Goal: Task Accomplishment & Management: Use online tool/utility

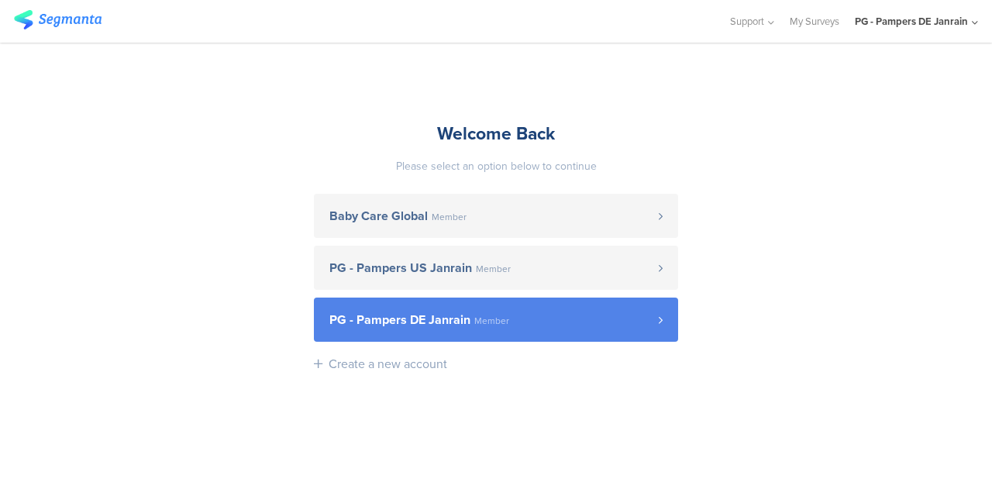
click at [447, 323] on span "PG - Pampers DE Janrain" at bounding box center [400, 320] width 141 height 12
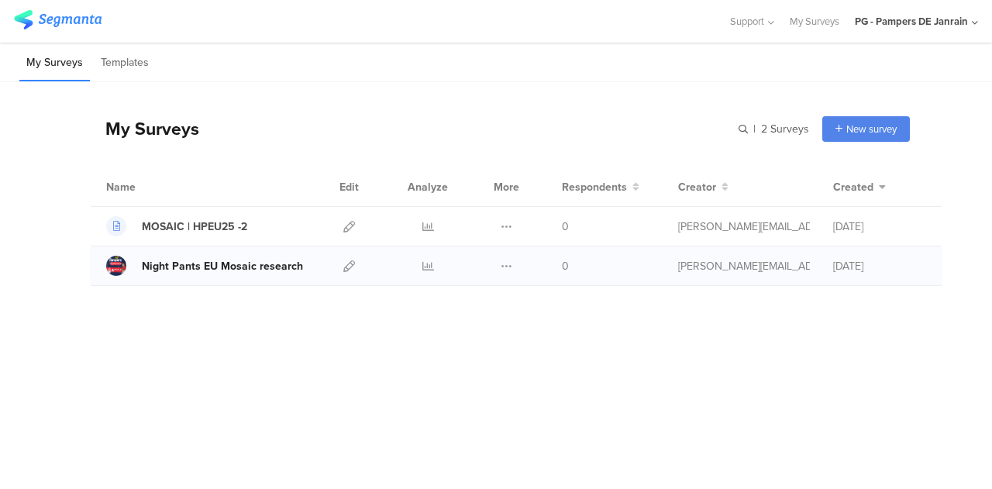
click at [254, 262] on div "Night Pants EU Mosaic research" at bounding box center [222, 266] width 161 height 16
click at [510, 268] on icon at bounding box center [507, 267] width 12 height 12
click at [512, 264] on icon at bounding box center [507, 267] width 12 height 12
click at [512, 265] on icon at bounding box center [507, 267] width 12 height 12
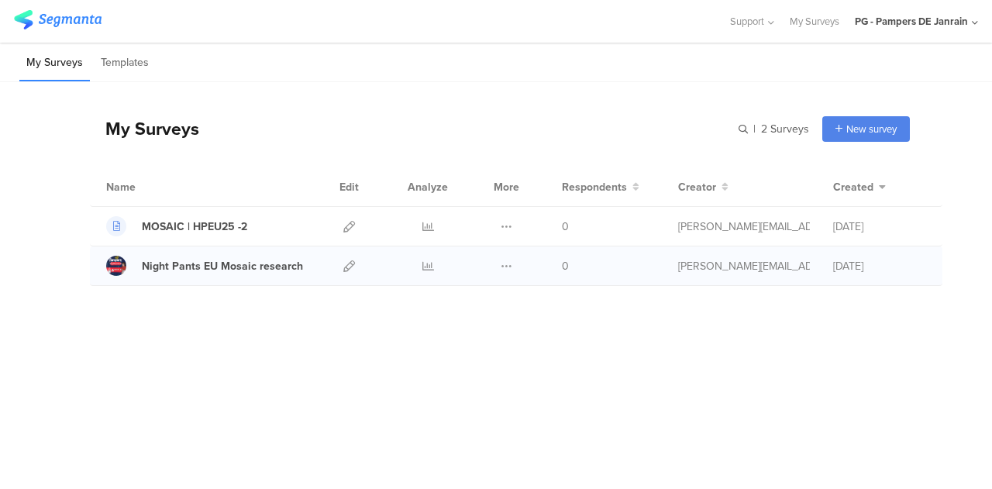
click at [513, 264] on div "Duplicate Export" at bounding box center [506, 266] width 33 height 39
click at [508, 264] on icon at bounding box center [507, 267] width 12 height 12
click at [504, 268] on icon at bounding box center [507, 267] width 12 height 12
click at [347, 264] on icon at bounding box center [349, 267] width 12 height 12
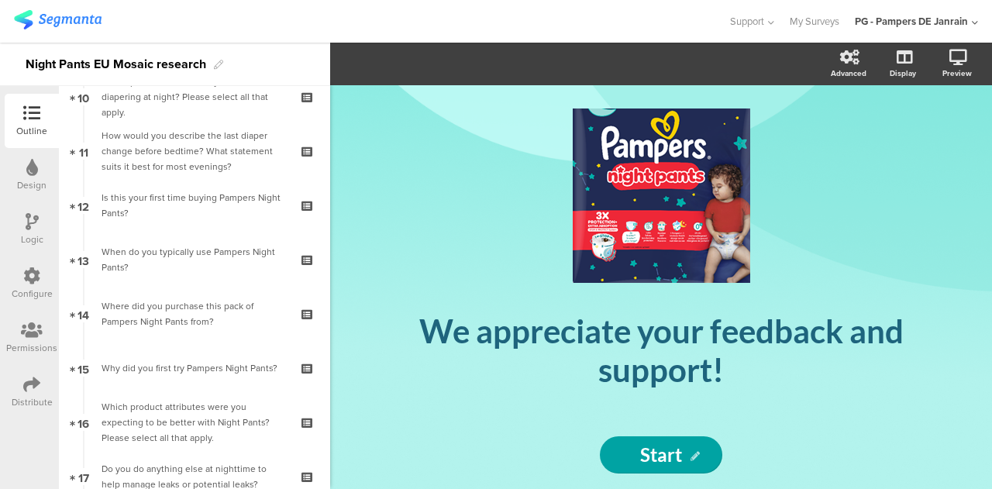
scroll to position [531, 0]
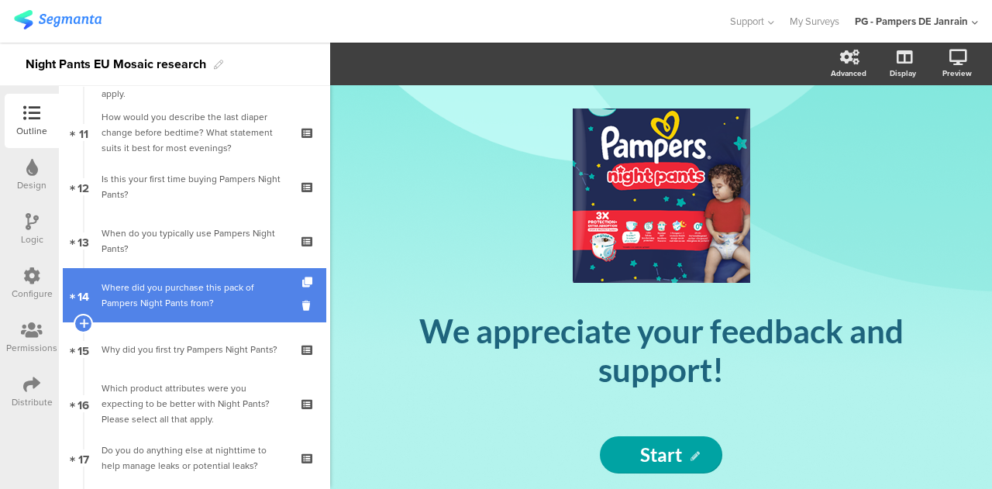
click at [251, 269] on link "14 Where did you purchase this pack of Pampers Night Pants from?" at bounding box center [195, 295] width 264 height 54
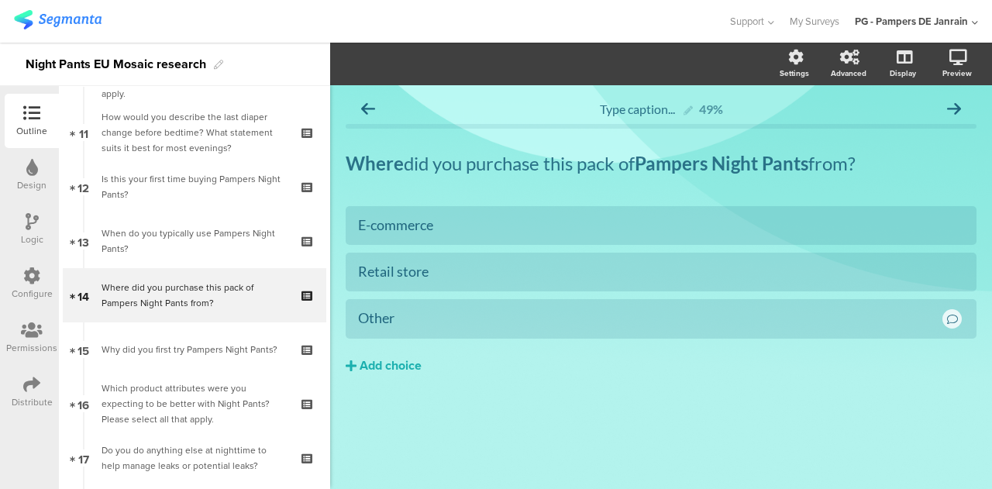
click at [35, 280] on icon at bounding box center [31, 276] width 17 height 17
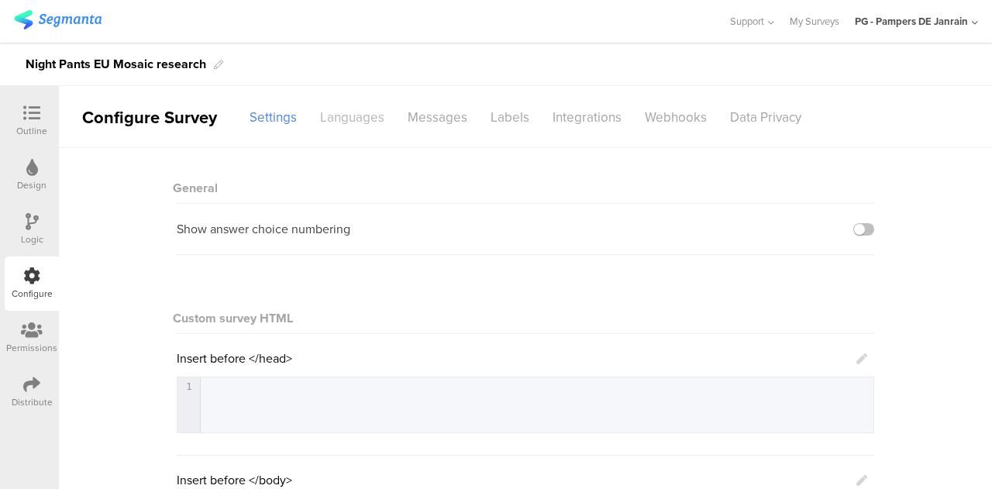
click at [364, 109] on div "Languages" at bounding box center [353, 117] width 88 height 27
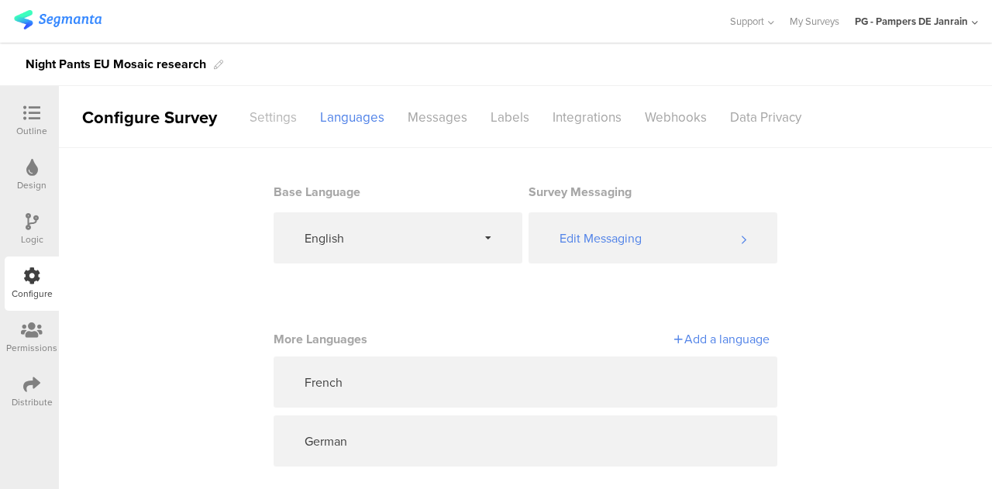
click at [268, 109] on div "Settings" at bounding box center [273, 117] width 71 height 27
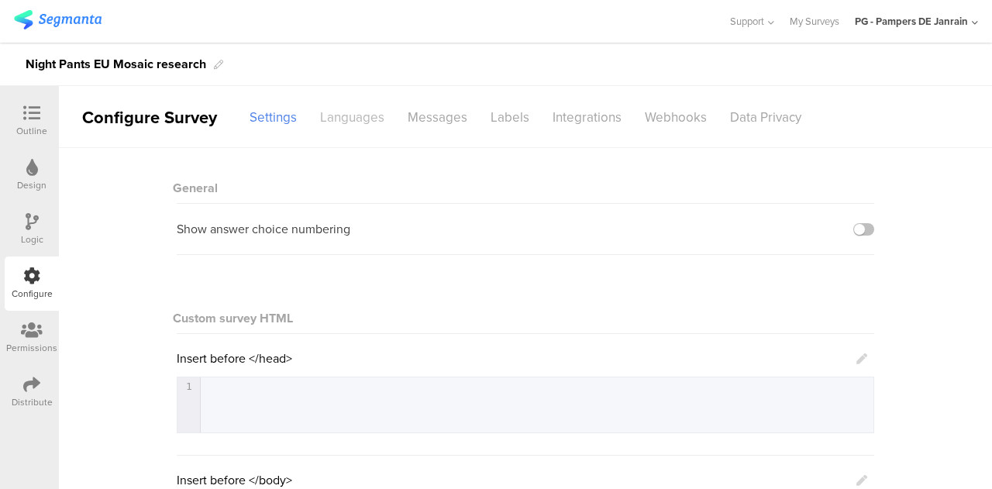
click at [356, 114] on div "Languages" at bounding box center [353, 117] width 88 height 27
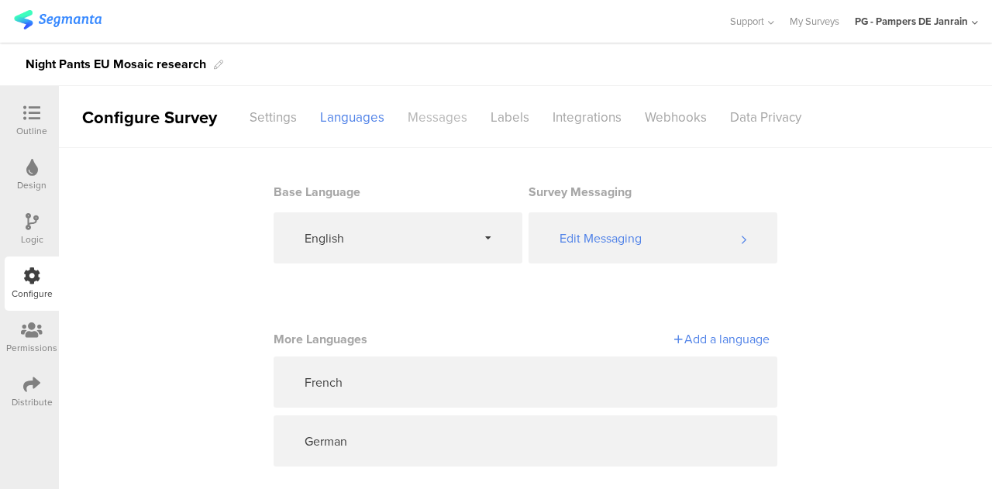
click at [447, 109] on div "Messages" at bounding box center [437, 117] width 83 height 27
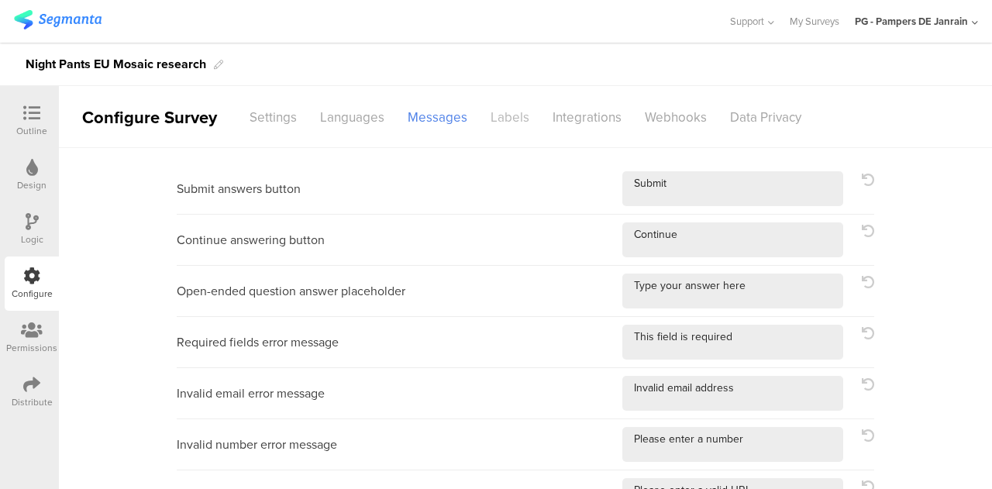
click at [492, 104] on div "Labels" at bounding box center [510, 117] width 62 height 27
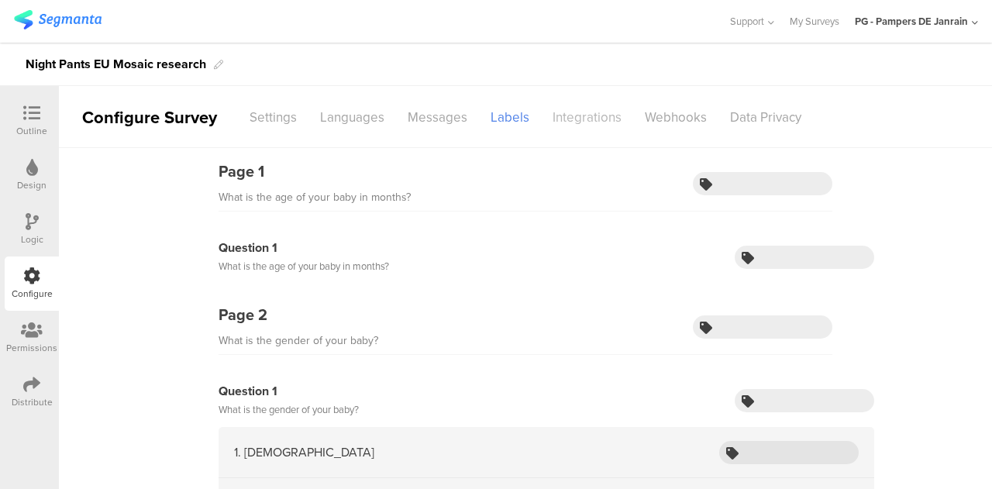
click at [582, 107] on div "Integrations" at bounding box center [587, 117] width 92 height 27
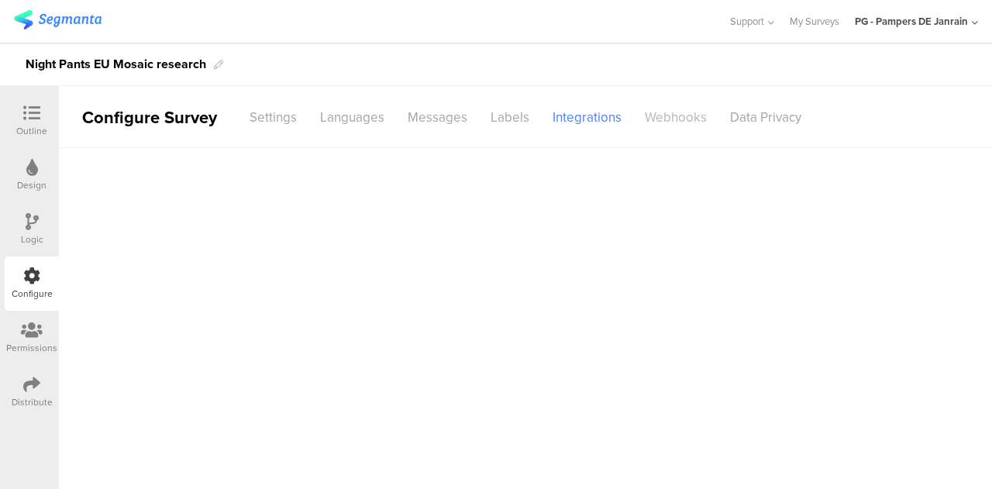
click at [682, 112] on div "Webhooks" at bounding box center [675, 117] width 85 height 27
click at [785, 118] on div "Data Privacy" at bounding box center [766, 117] width 95 height 27
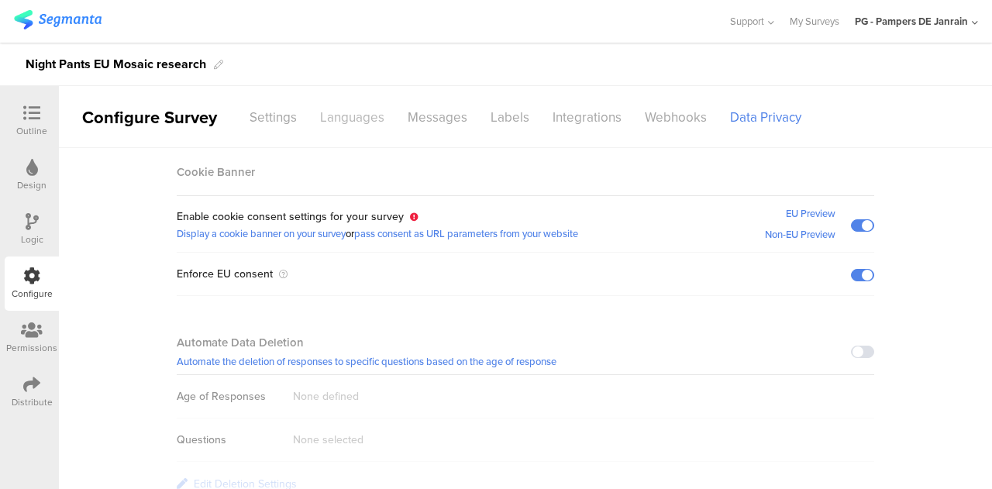
click at [368, 104] on div "Languages" at bounding box center [353, 117] width 88 height 27
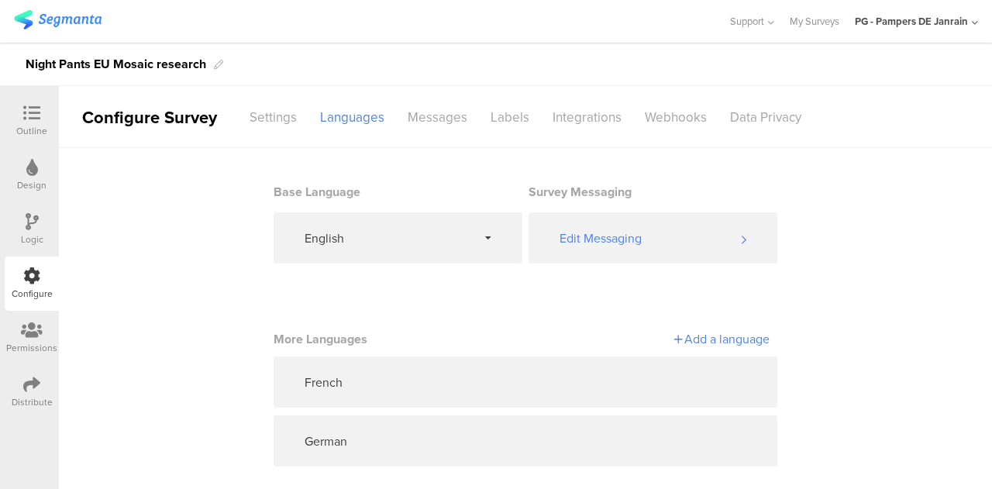
scroll to position [16, 0]
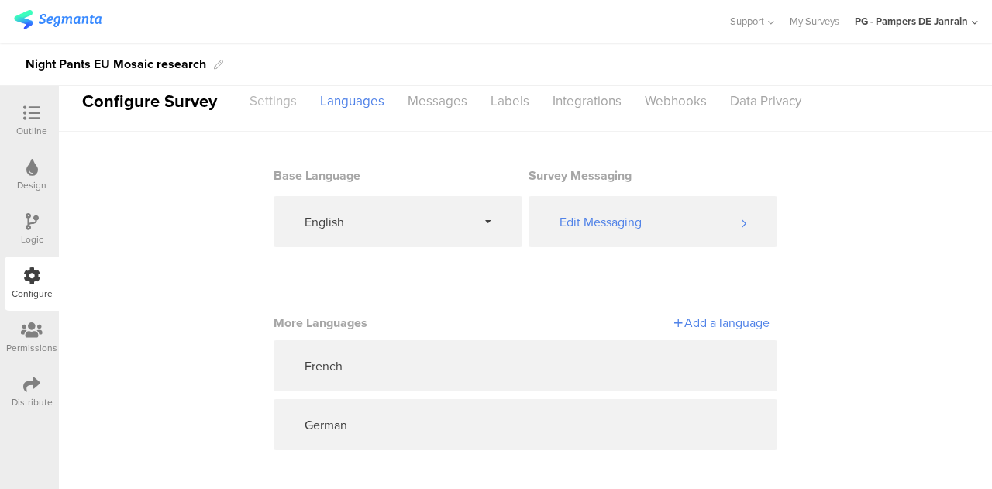
click at [273, 103] on div "Settings" at bounding box center [273, 101] width 71 height 27
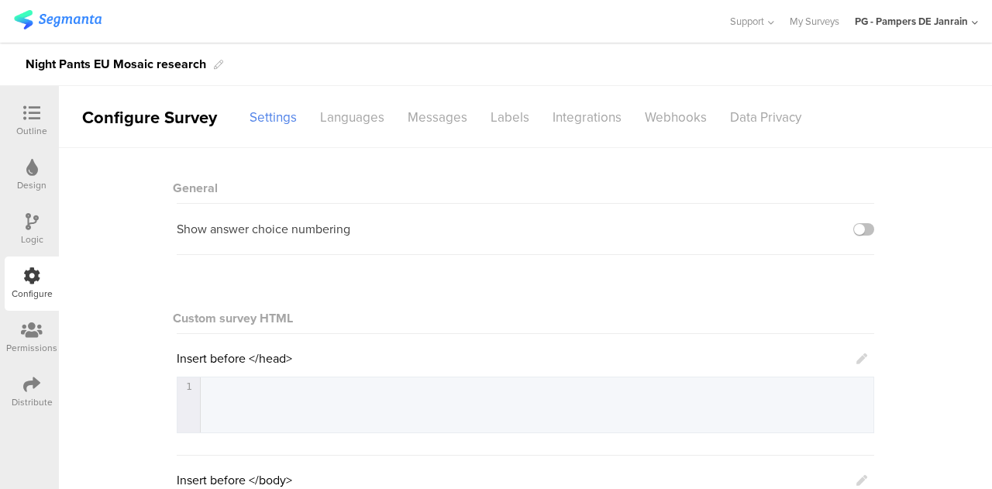
click at [29, 391] on icon at bounding box center [31, 384] width 17 height 17
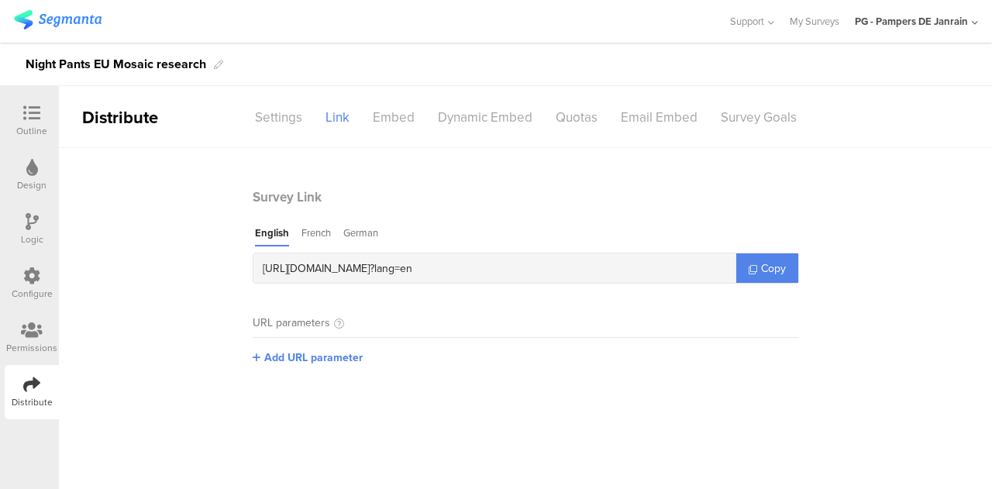
click at [372, 247] on main "English French German https://pgsurveys.segmanta.com/0gdfba ? lang=en Copy" at bounding box center [526, 255] width 547 height 58
click at [364, 235] on div "German" at bounding box center [360, 236] width 35 height 21
click at [754, 266] on icon at bounding box center [753, 269] width 9 height 9
click at [757, 271] on link "Copy" at bounding box center [768, 268] width 62 height 29
click at [271, 111] on div "Settings" at bounding box center [278, 117] width 71 height 27
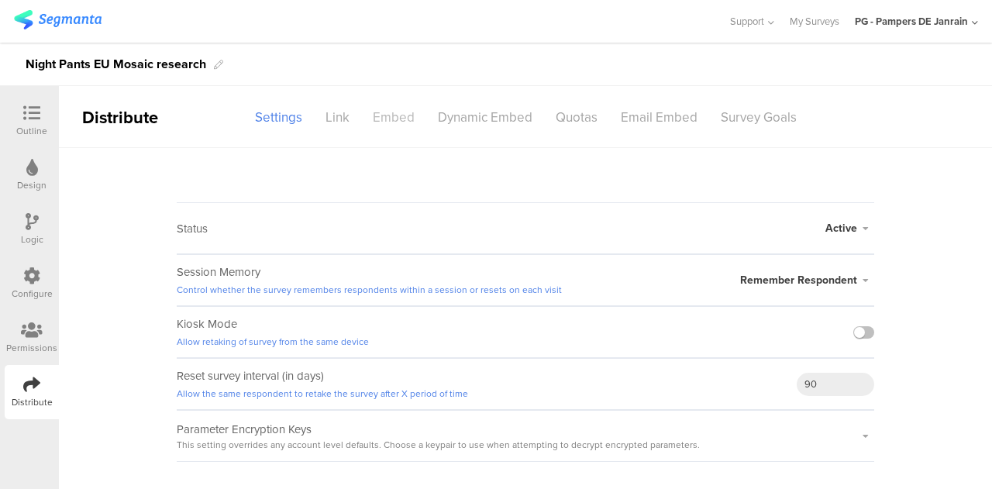
click at [372, 119] on div "Embed" at bounding box center [393, 117] width 65 height 27
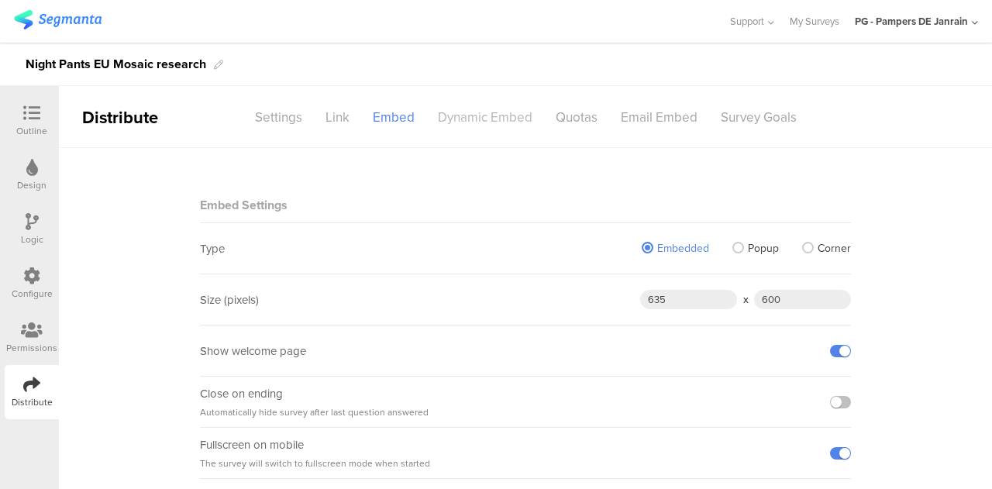
click at [459, 123] on div "Dynamic Embed" at bounding box center [485, 117] width 118 height 27
